Goal: Navigation & Orientation: Find specific page/section

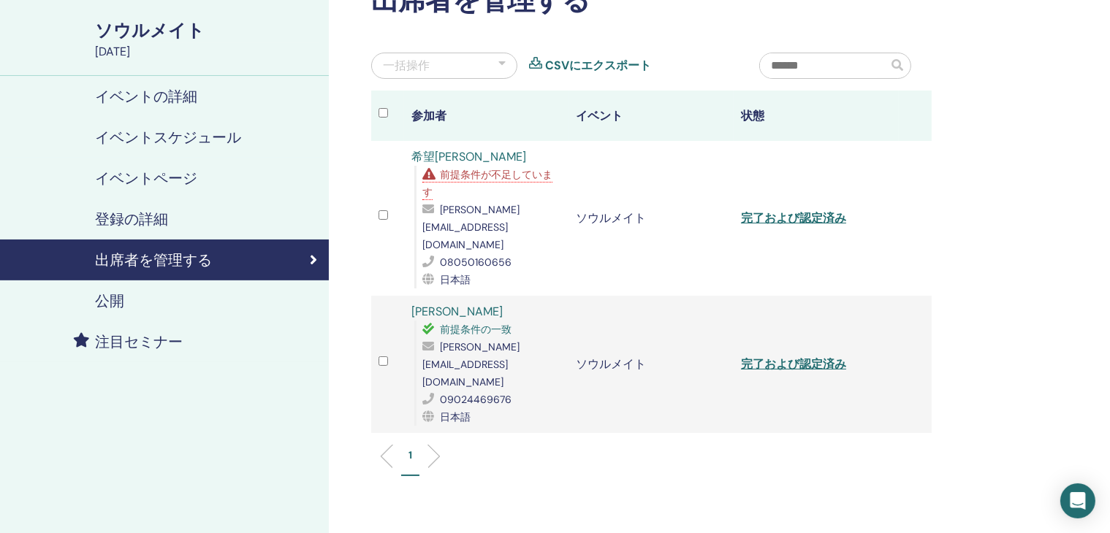
scroll to position [73, 0]
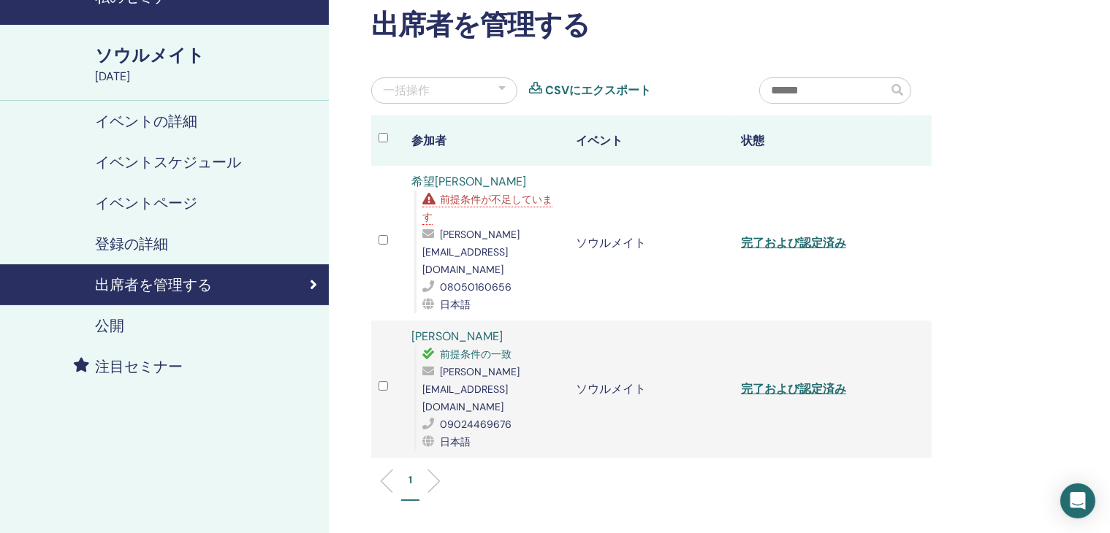
click at [126, 121] on font "イベントの詳細" at bounding box center [146, 121] width 102 height 19
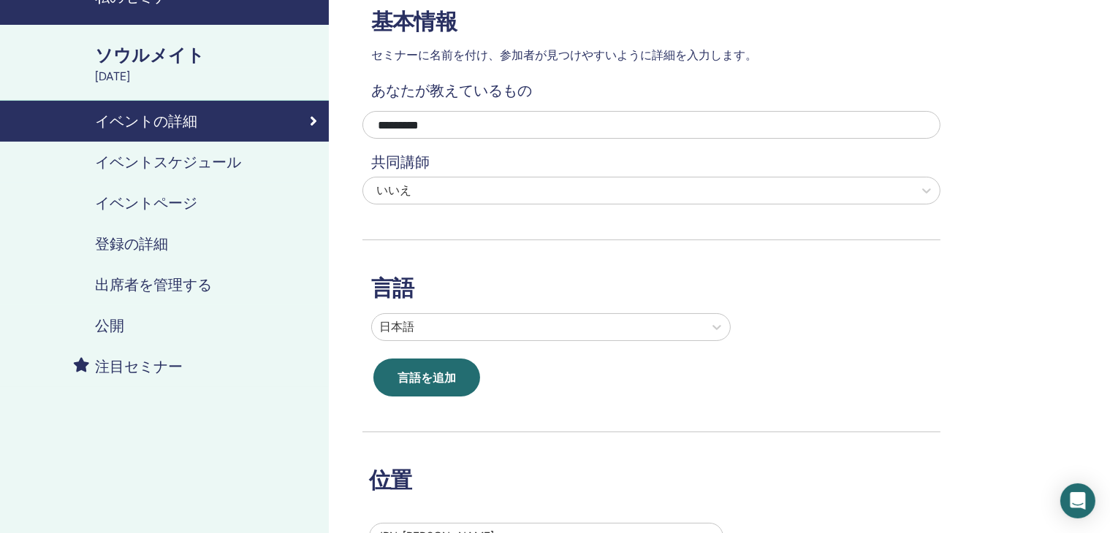
click at [133, 163] on font "イベントスケジュール" at bounding box center [168, 162] width 146 height 19
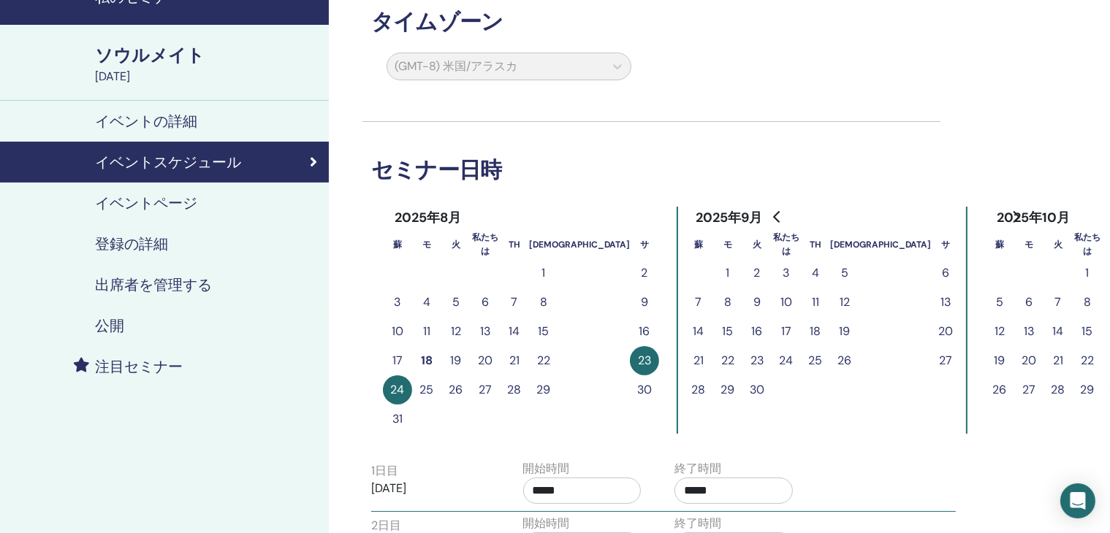
click at [133, 202] on font "イベントページ" at bounding box center [146, 203] width 102 height 19
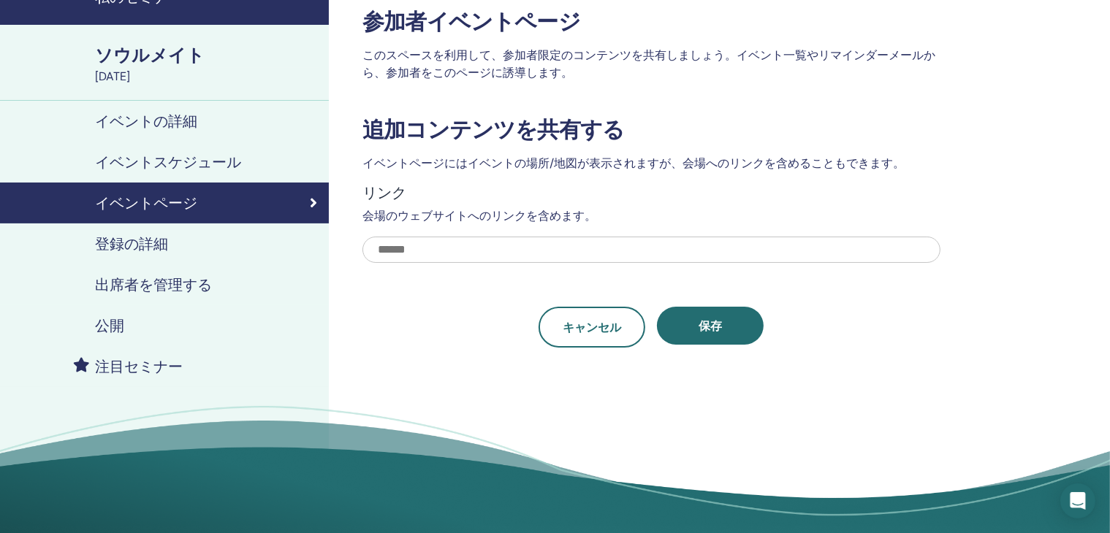
click at [131, 244] on font "登録の詳細" at bounding box center [131, 243] width 73 height 19
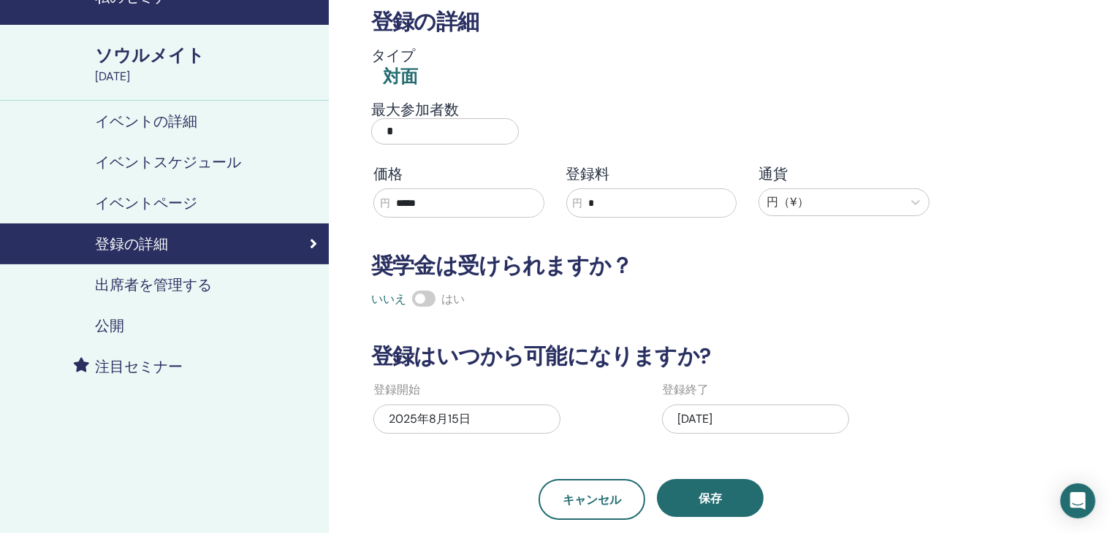
click at [121, 278] on font "出席者を管理する" at bounding box center [153, 284] width 117 height 19
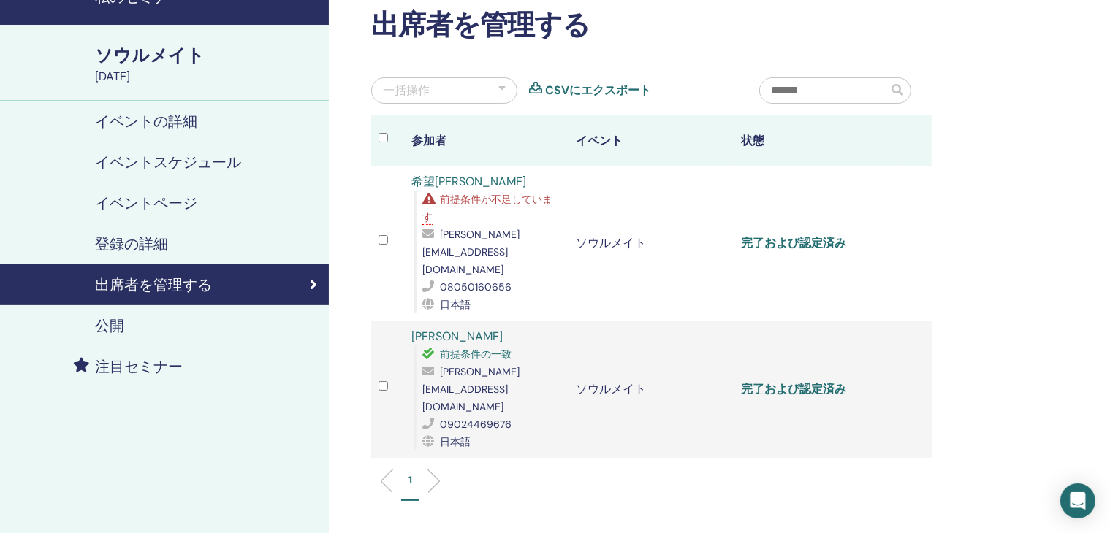
click at [110, 326] on font "公開" at bounding box center [109, 325] width 29 height 19
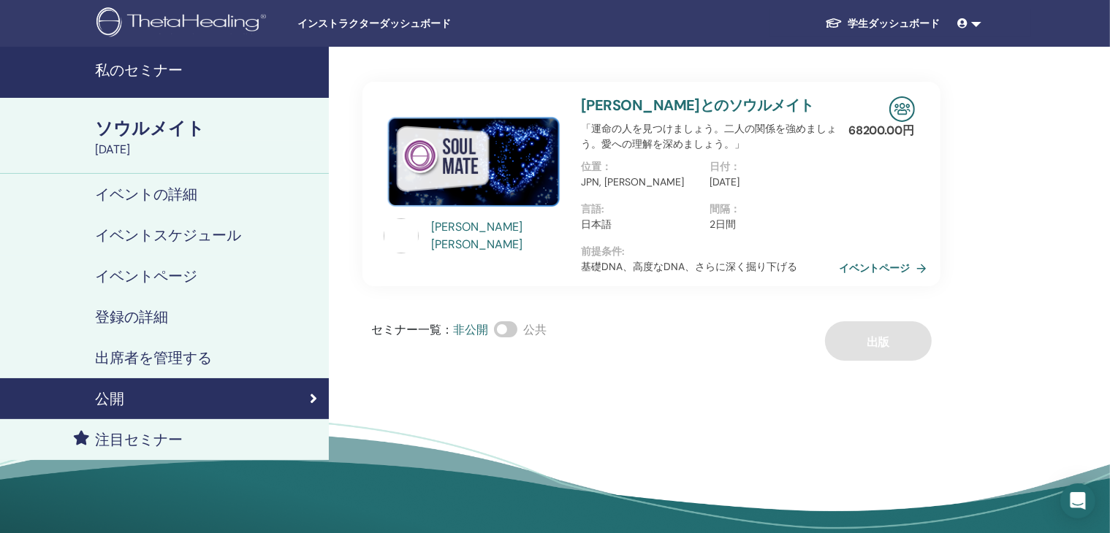
click at [215, 19] on img at bounding box center [183, 23] width 175 height 33
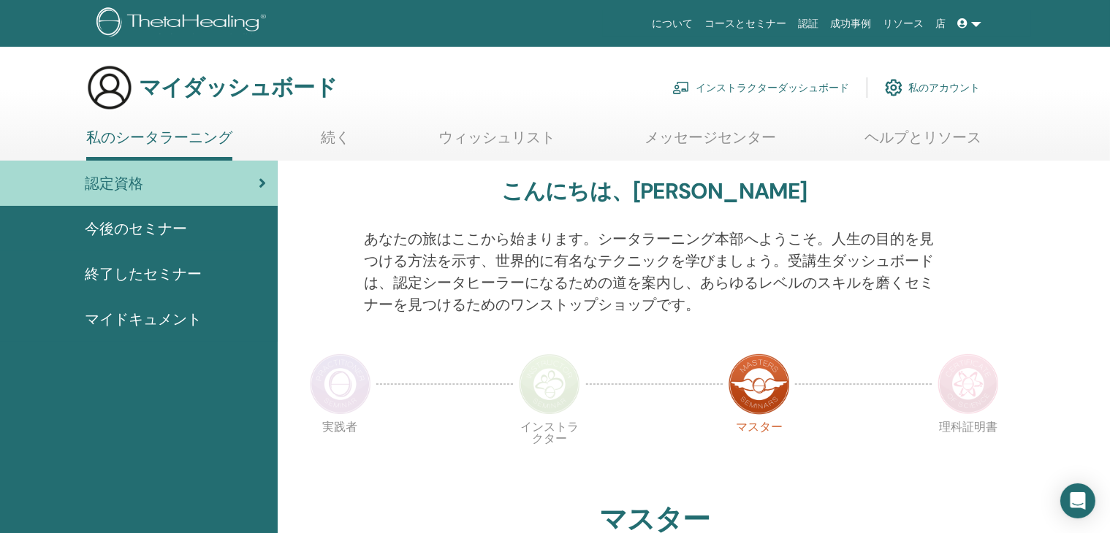
click at [107, 275] on font "終了したセミナー" at bounding box center [143, 273] width 117 height 19
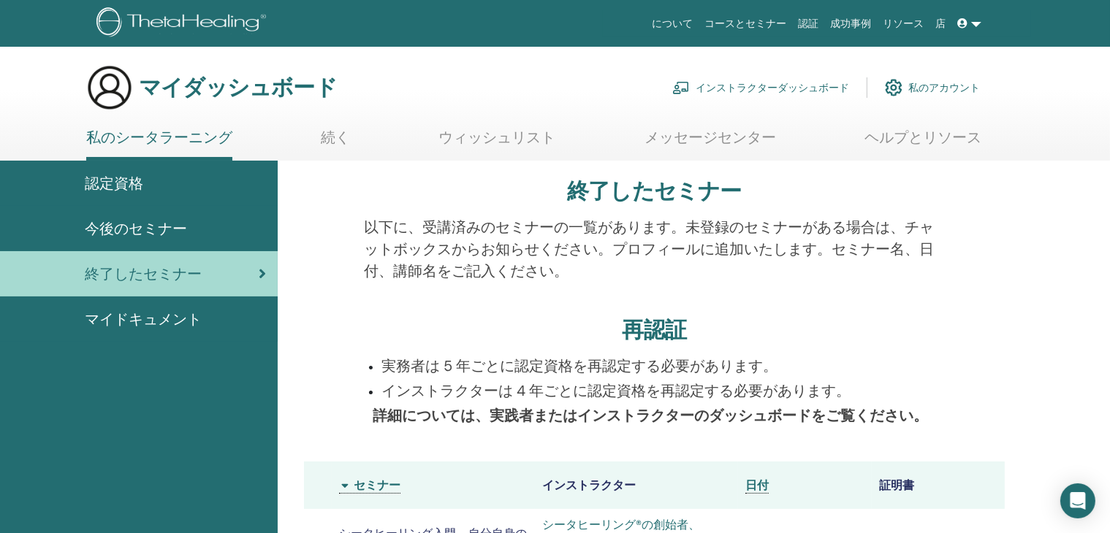
click at [126, 186] on font "認定資格" at bounding box center [114, 183] width 58 height 19
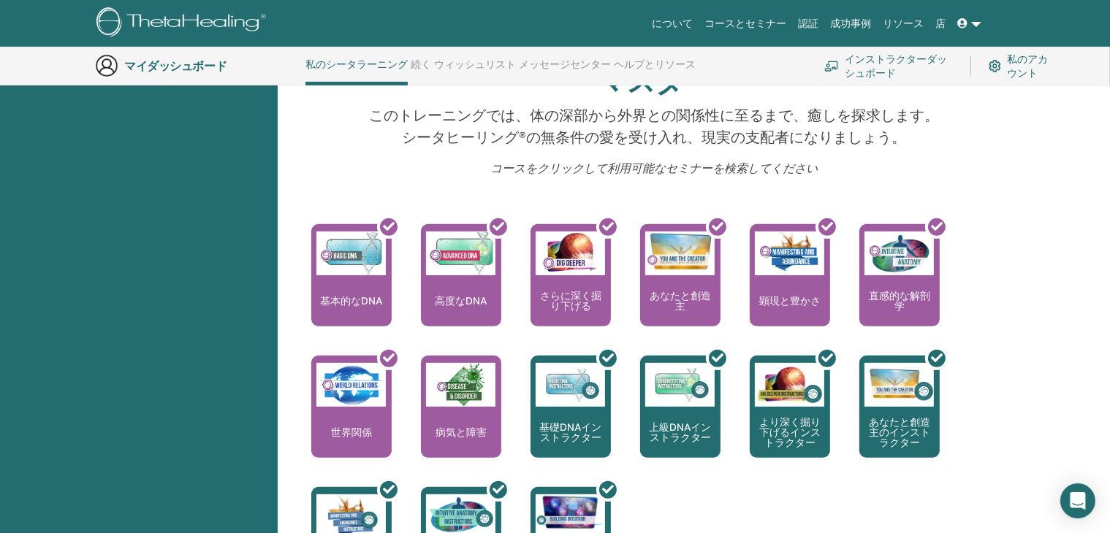
scroll to position [549, 0]
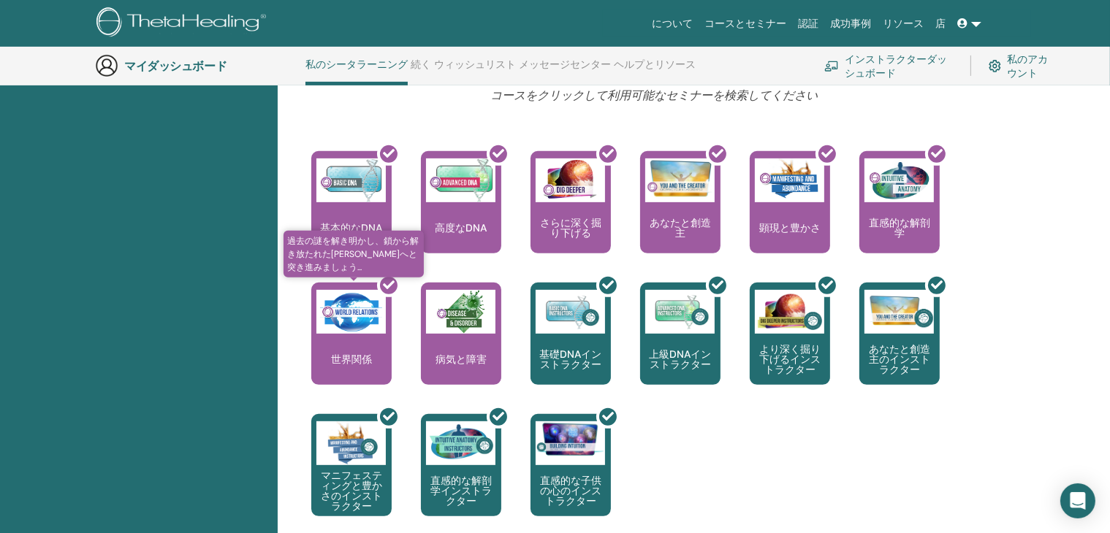
click at [368, 337] on div at bounding box center [360, 339] width 80 height 131
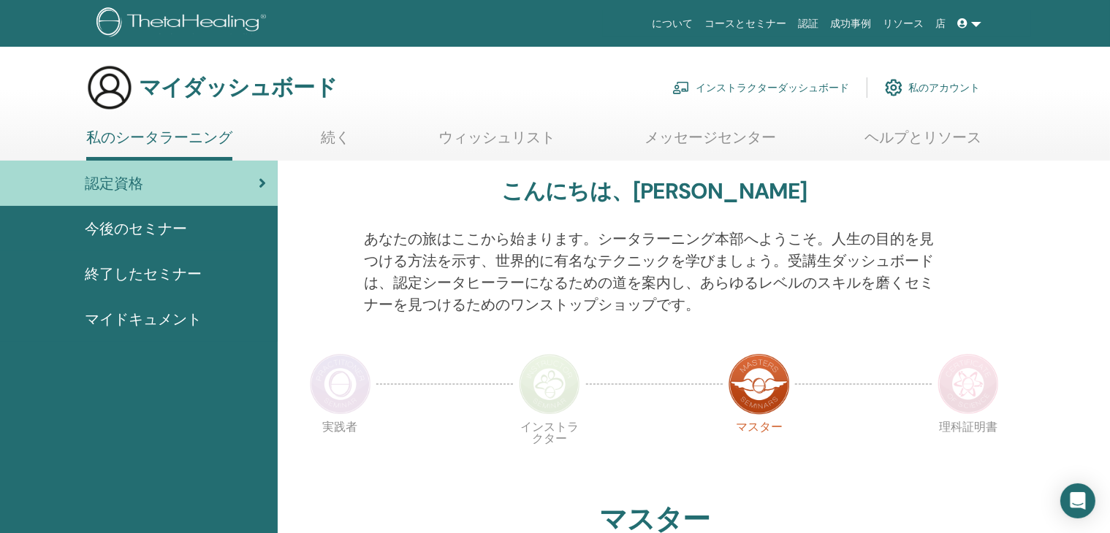
click at [747, 88] on font "インストラクターダッシュボード" at bounding box center [771, 88] width 153 height 13
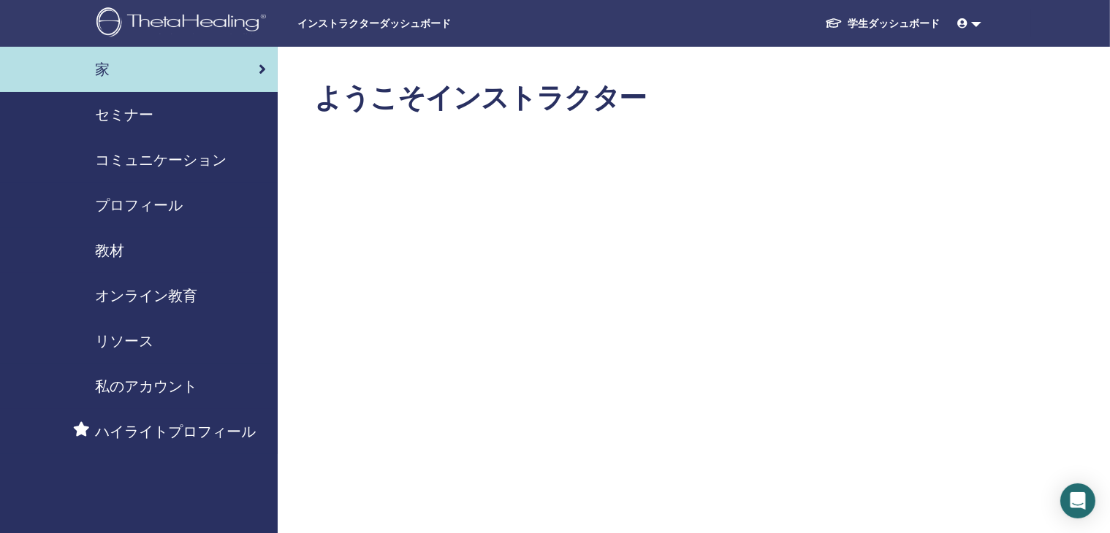
click at [105, 246] on font "教材" at bounding box center [109, 250] width 29 height 19
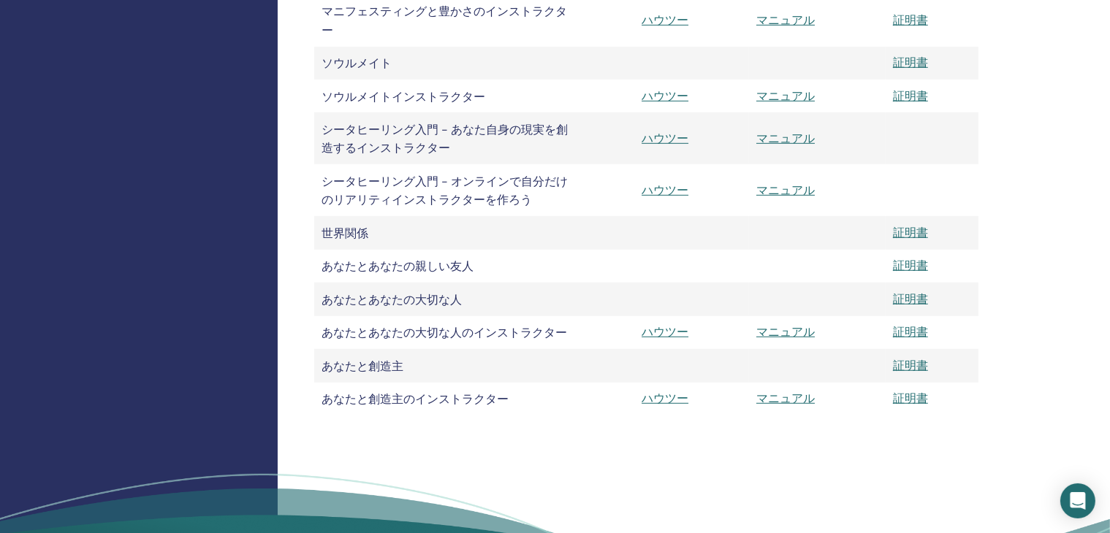
scroll to position [877, 0]
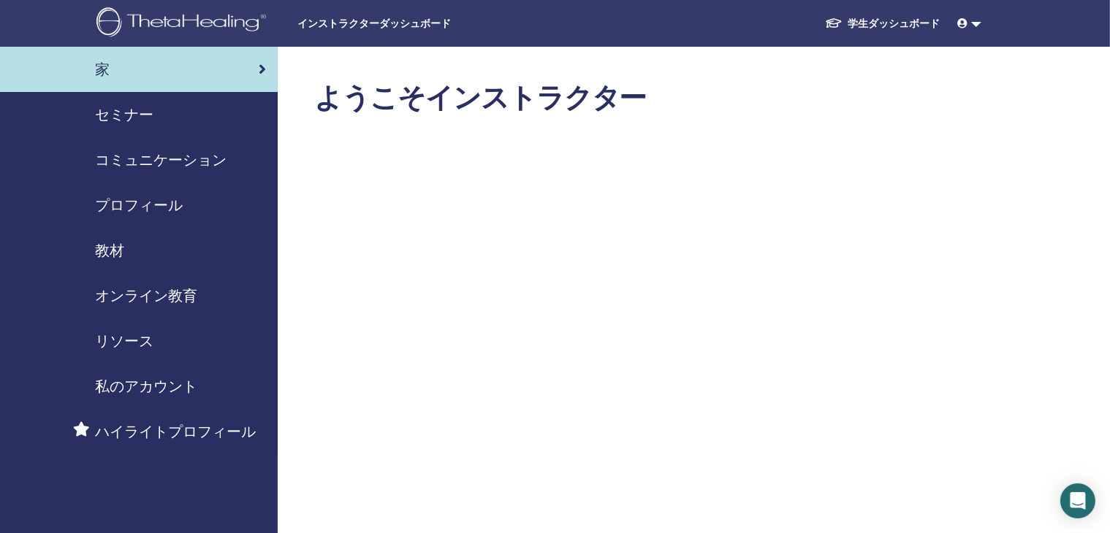
click at [140, 112] on font "セミナー" at bounding box center [124, 114] width 58 height 19
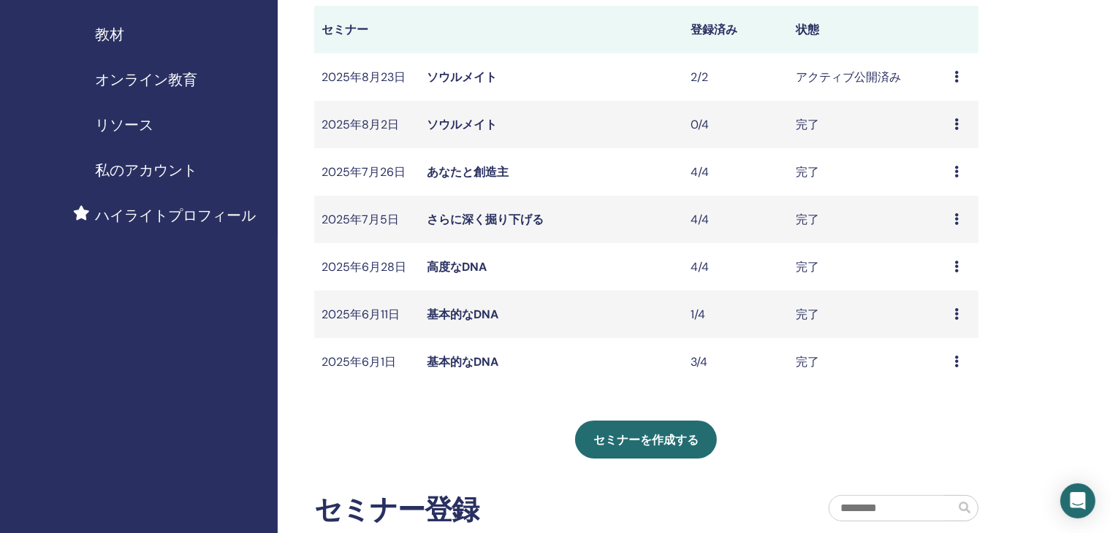
scroll to position [219, 0]
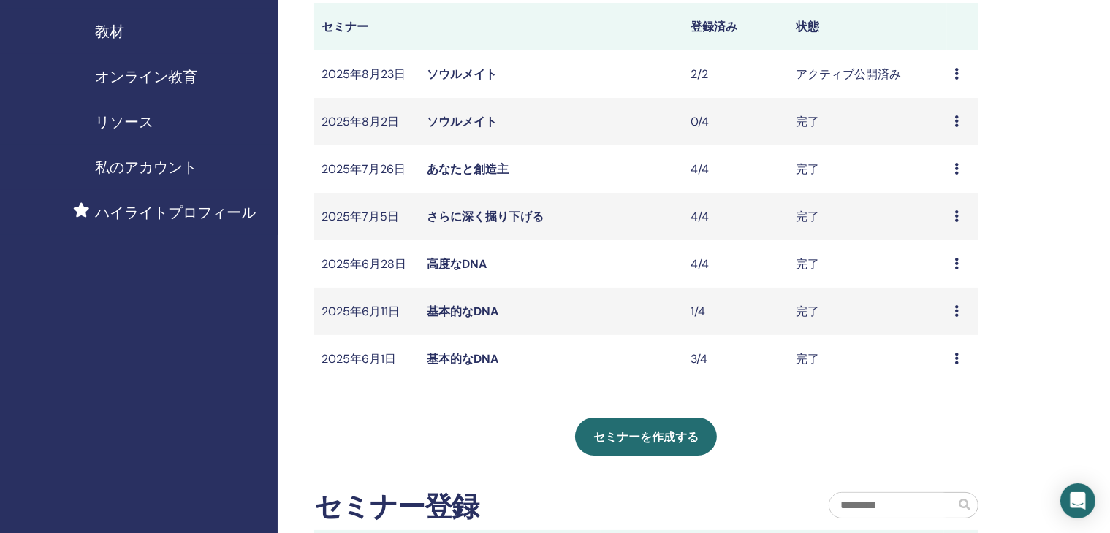
click at [508, 215] on font "さらに深く掘り下げる" at bounding box center [485, 216] width 117 height 15
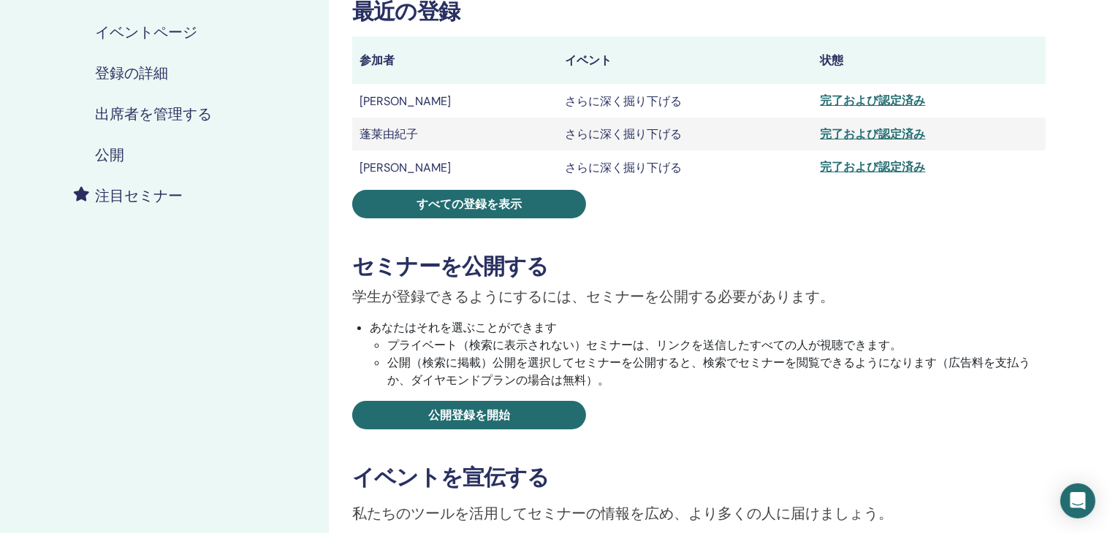
scroll to position [219, 0]
